Goal: Information Seeking & Learning: Learn about a topic

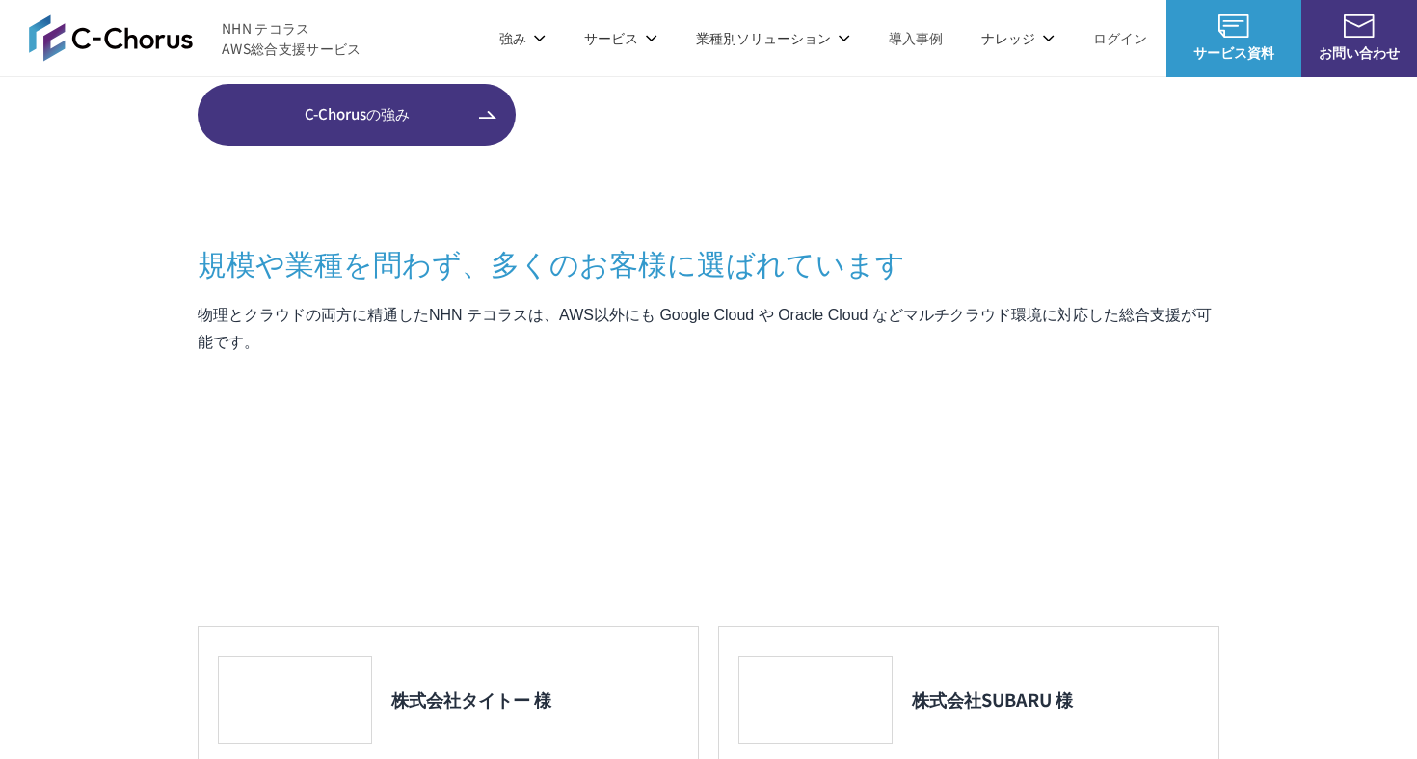
scroll to position [1968, 0]
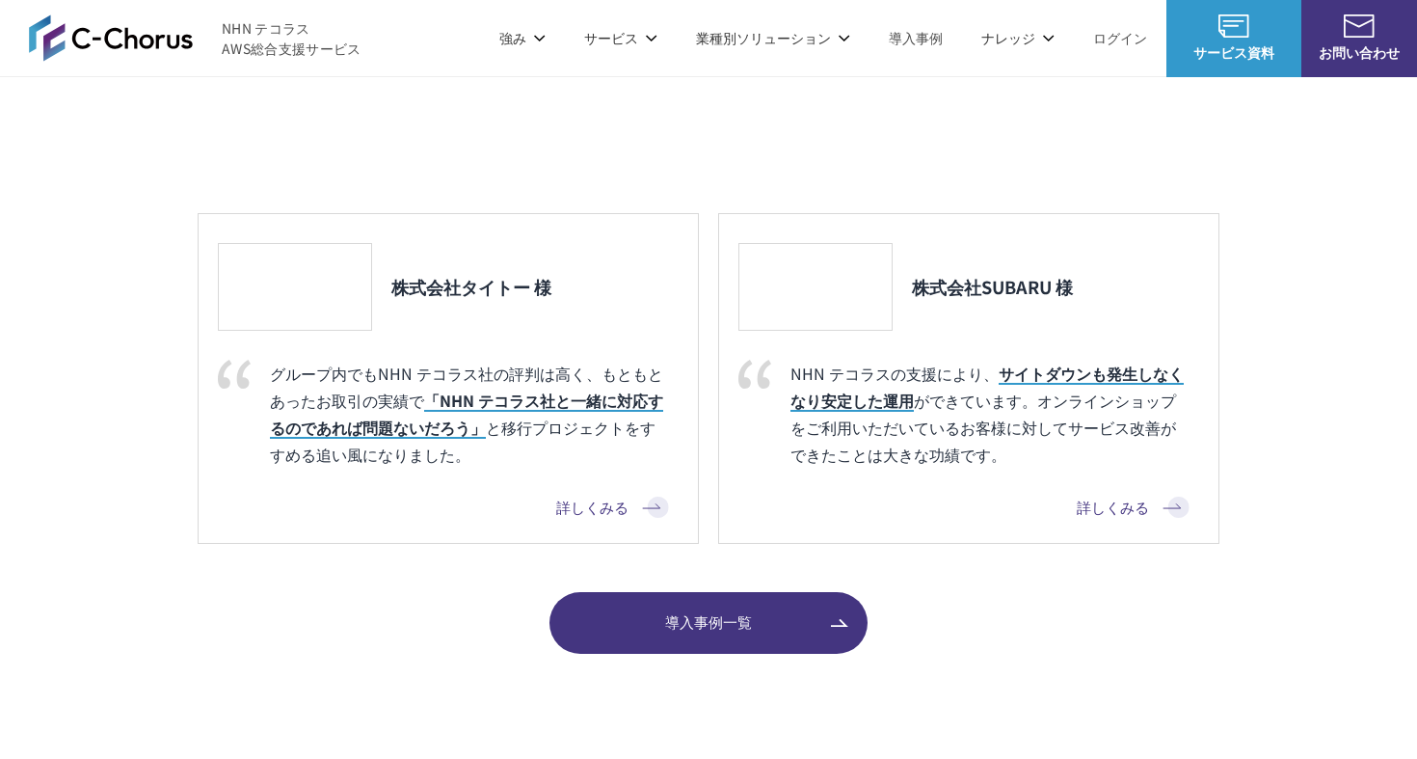
click at [622, 52] on li "サービス サービス Amazon Web Service（AWS） AWS請求代行サービス 8%割引 / 10%割引 / 個別割引プラン 統合管理プラン 定額…" at bounding box center [621, 38] width 112 height 76
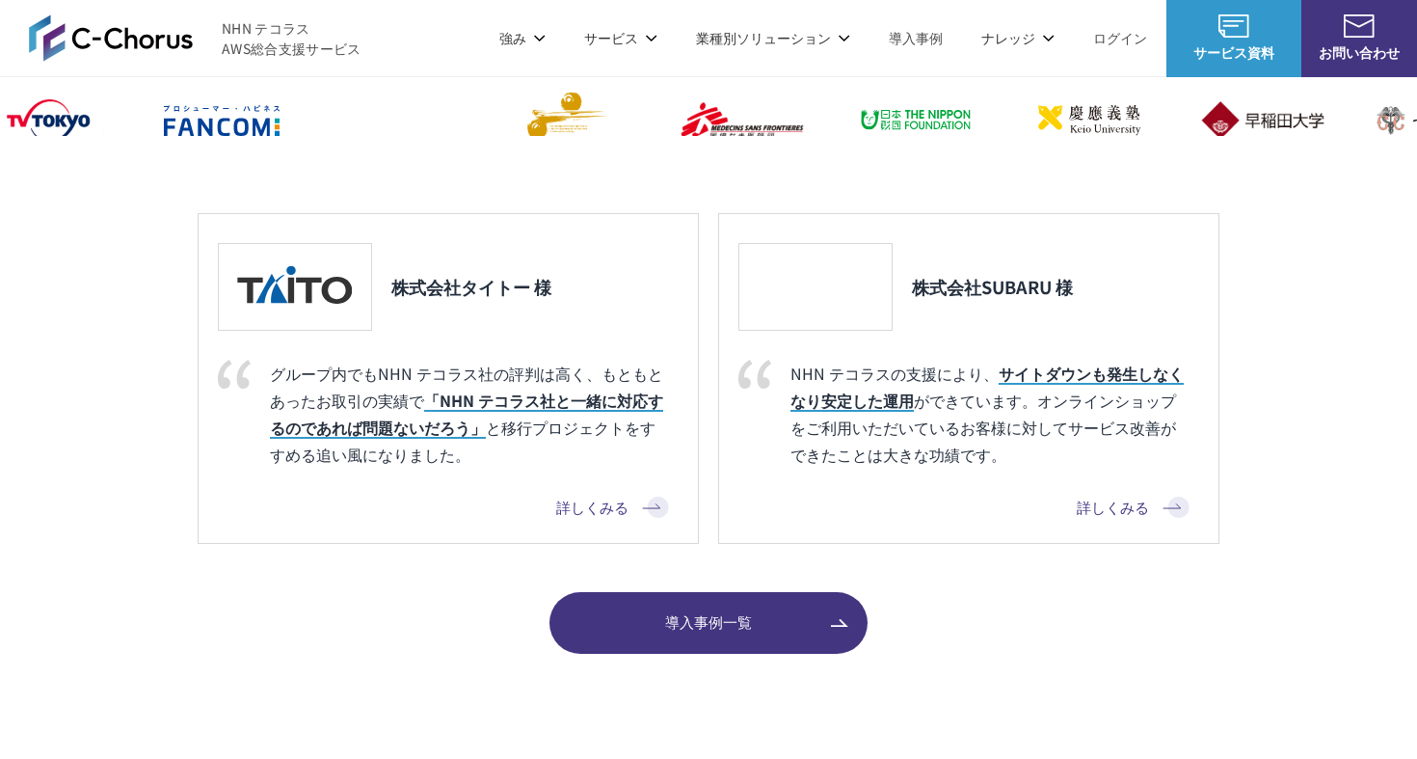
click at [622, 40] on p "サービス" at bounding box center [620, 38] width 73 height 20
click at [318, 162] on link "AWS請求代行サービス" at bounding box center [281, 163] width 136 height 19
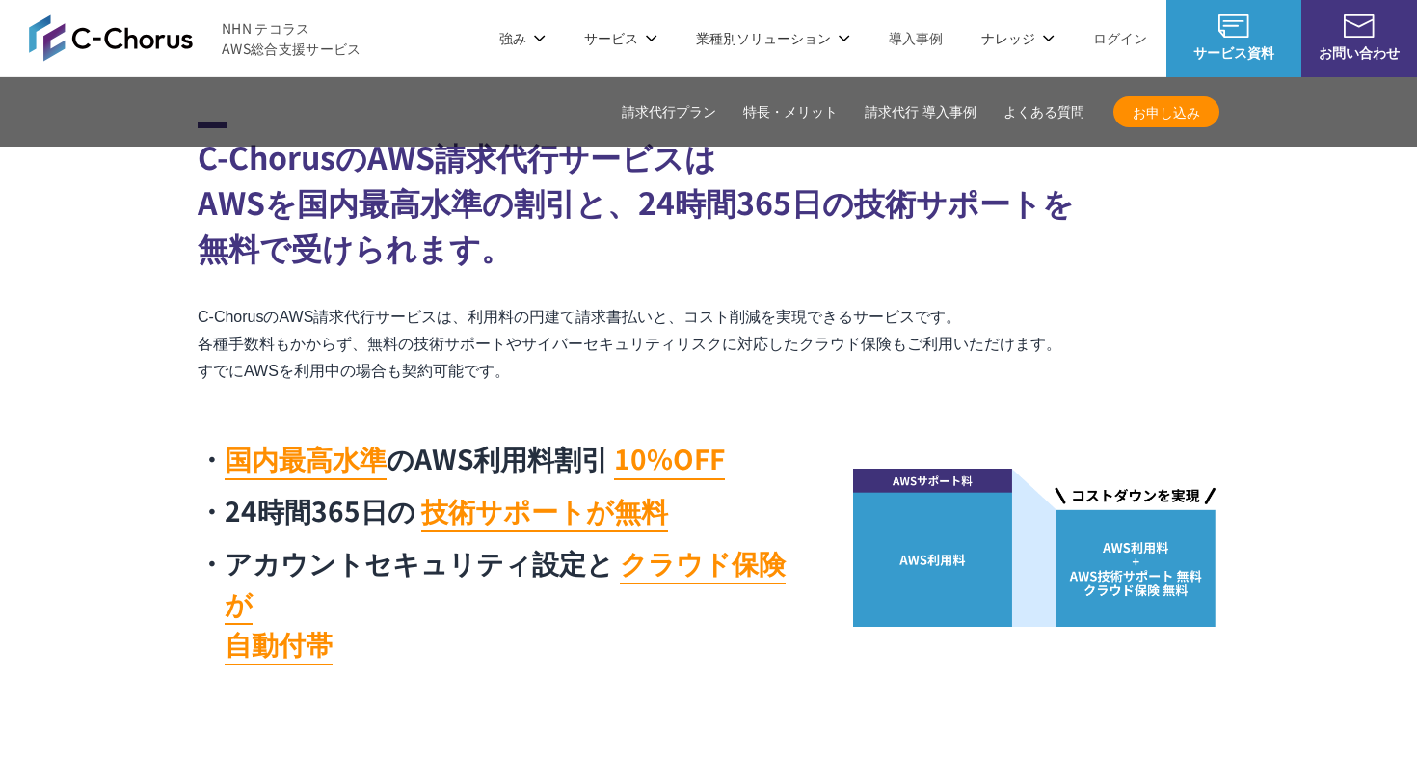
scroll to position [144, 0]
